Goal: Communication & Community: Answer question/provide support

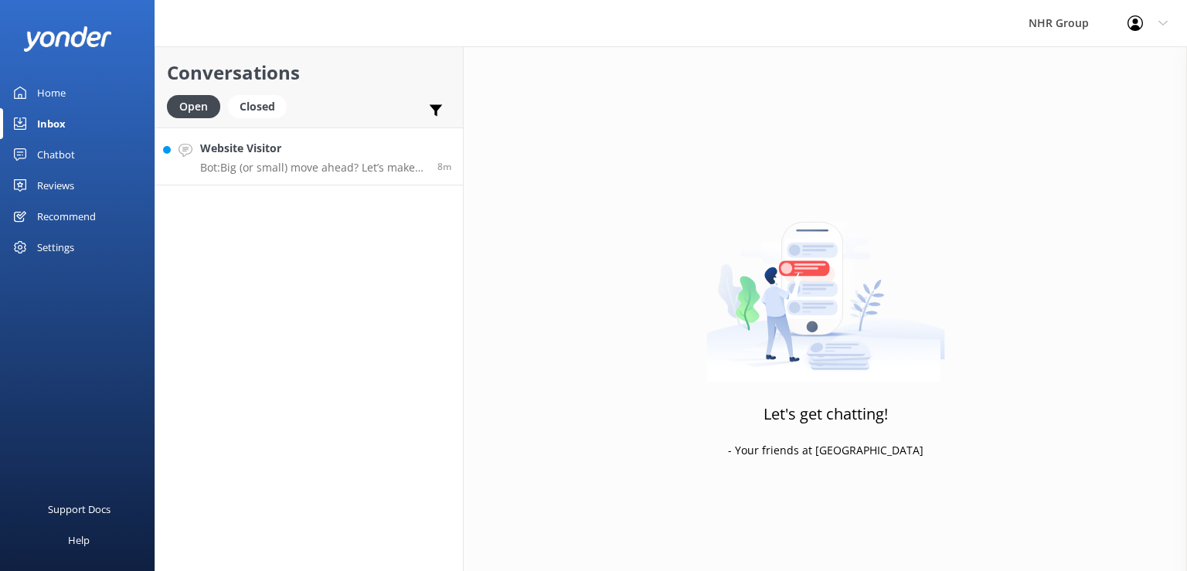
click at [322, 172] on p "Bot: Big (or small) move ahead? Let’s make sure you’ve got the right wheels. Ta…" at bounding box center [313, 168] width 226 height 14
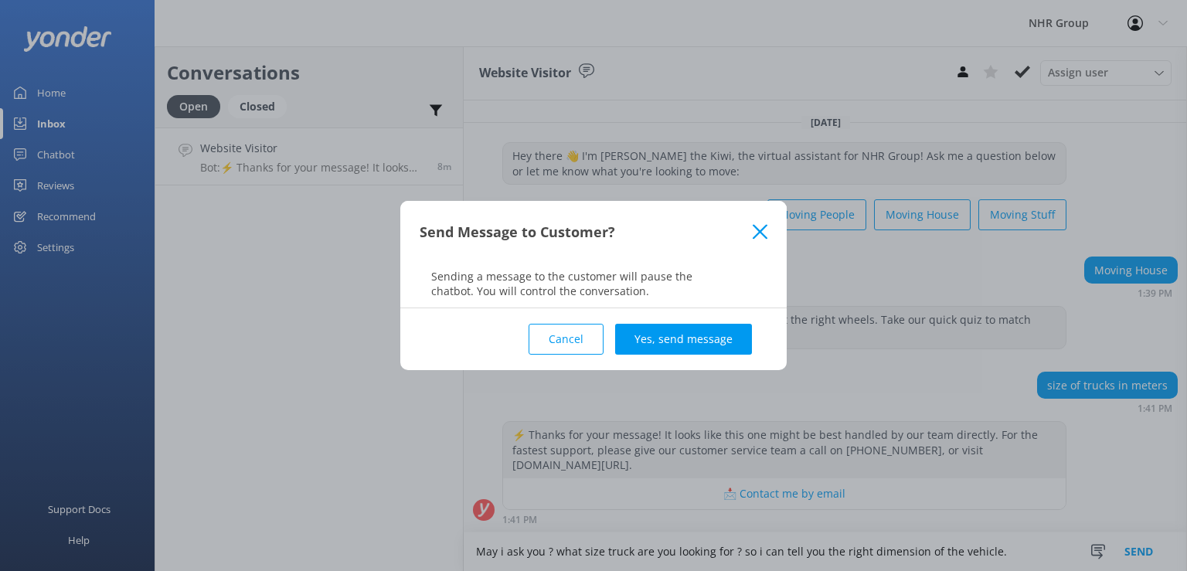
click at [589, 348] on button "Cancel" at bounding box center [566, 339] width 75 height 31
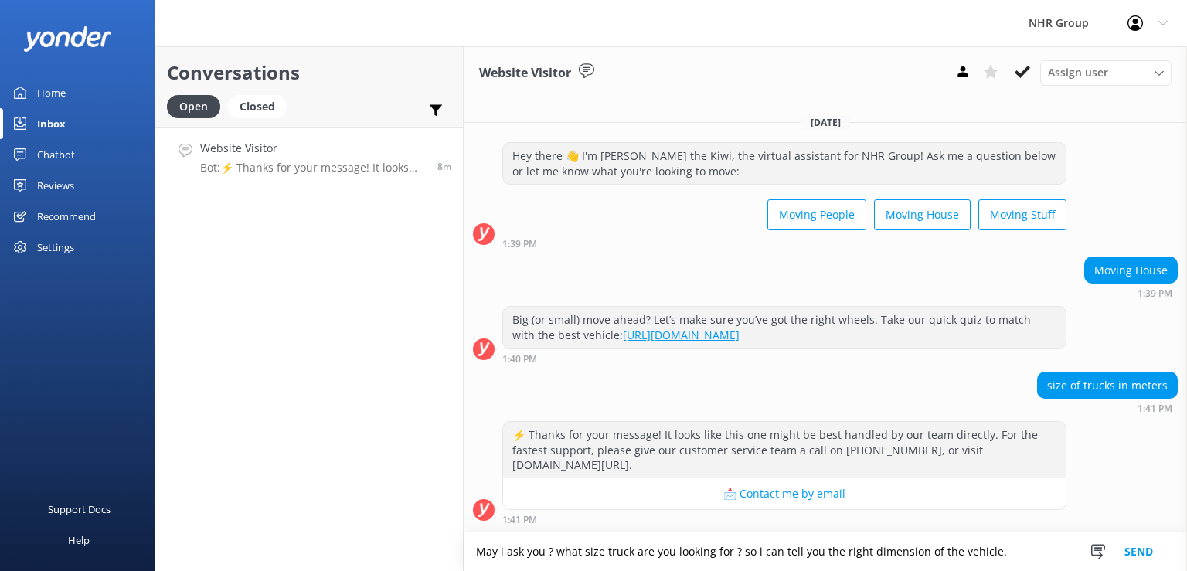
click at [1003, 546] on textarea "May i ask you ? what size truck are you looking for ? so i can tell you the rig…" at bounding box center [825, 552] width 723 height 39
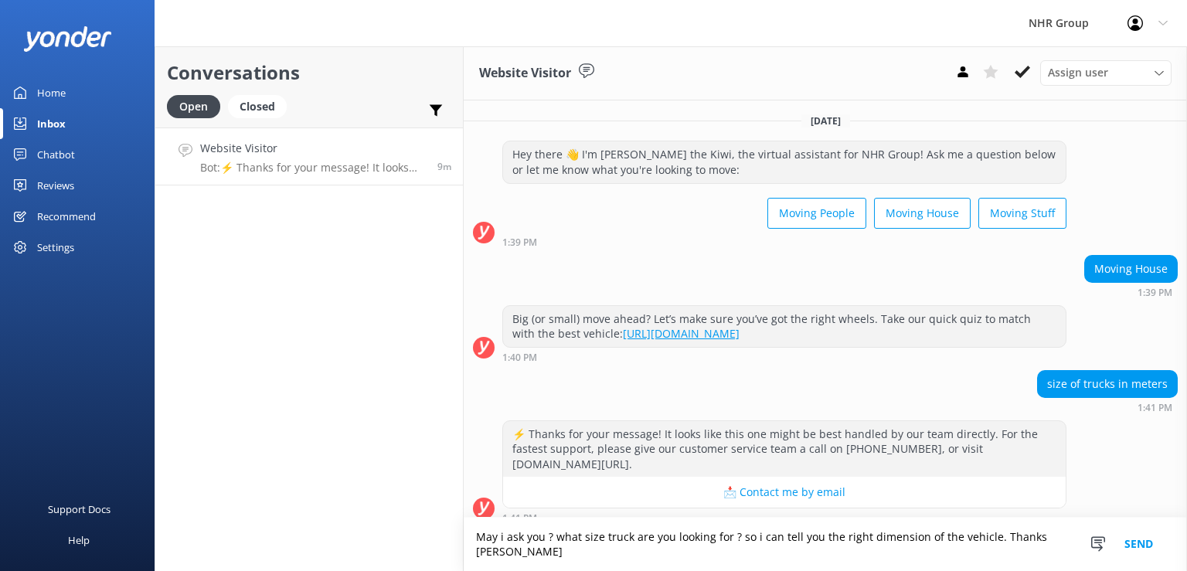
type textarea "May i ask you ? what size truck are you looking for ? so i can tell you the rig…"
click at [1148, 546] on button "Send" at bounding box center [1139, 544] width 58 height 53
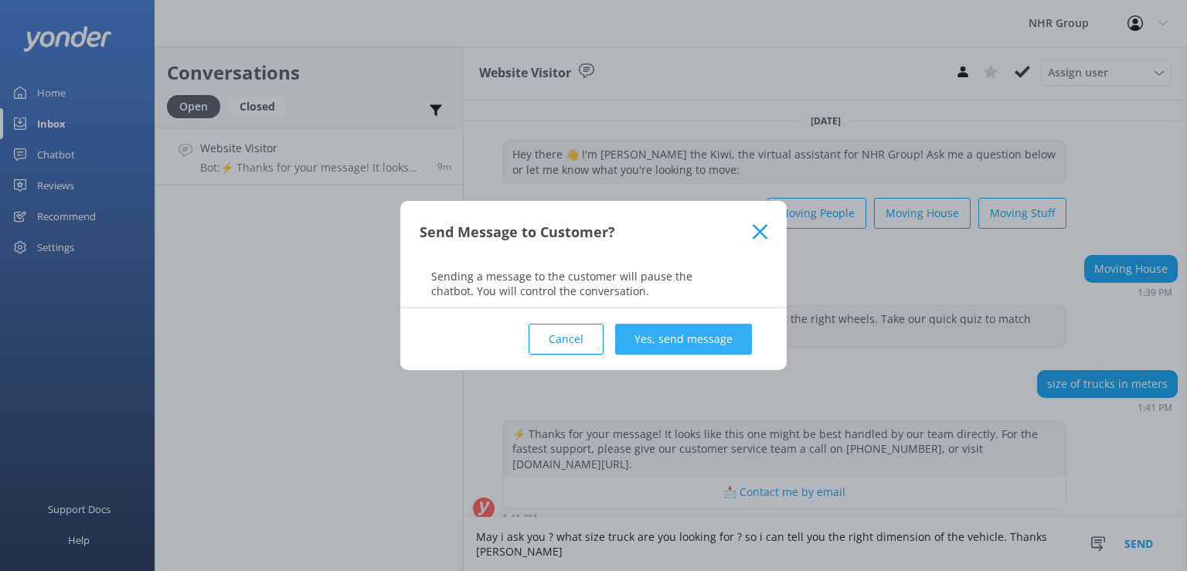
click at [745, 351] on button "Yes, send message" at bounding box center [683, 339] width 137 height 31
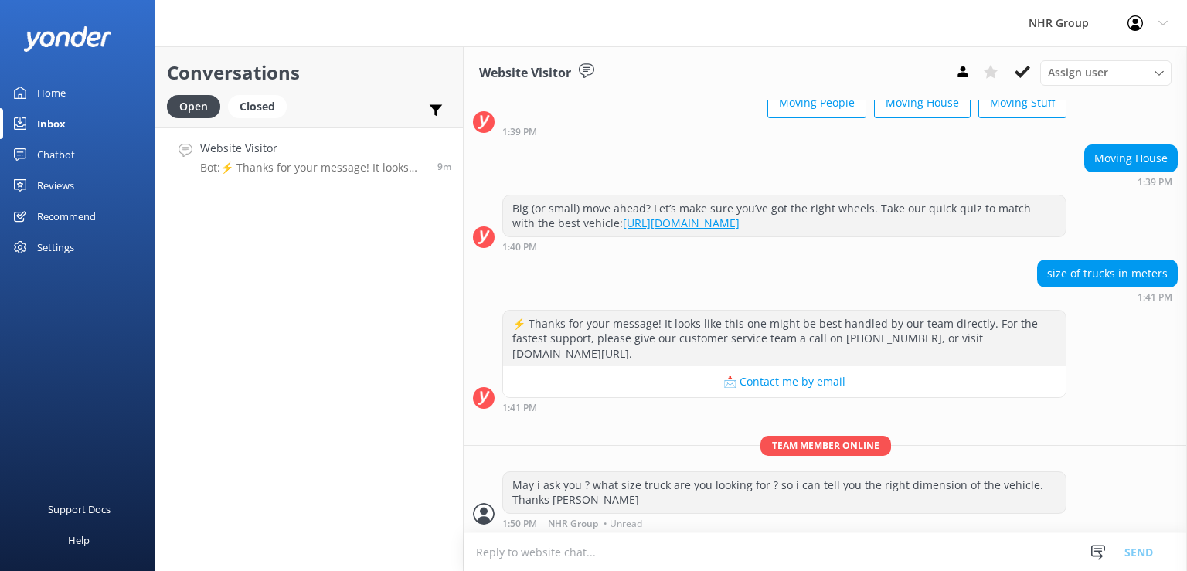
scroll to position [111, 0]
